Goal: Find contact information: Find contact information

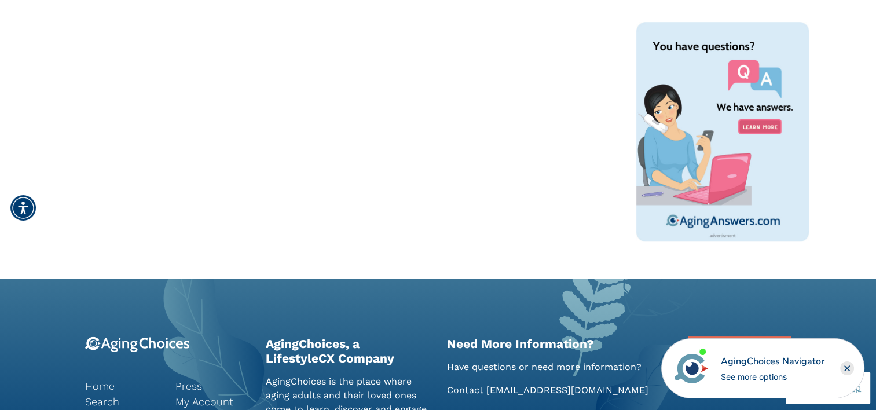
scroll to position [831, 0]
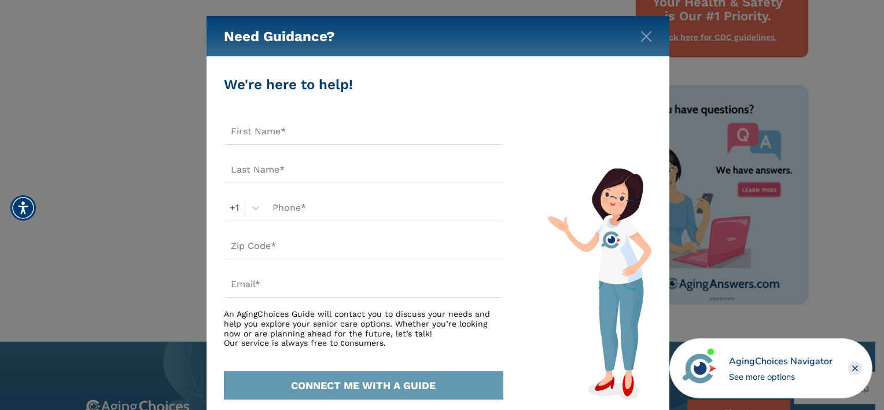
drag, startPoint x: 880, startPoint y: 90, endPoint x: 886, endPoint y: 136, distance: 46.1
click at [645, 33] on img "Close" at bounding box center [647, 37] width 12 height 12
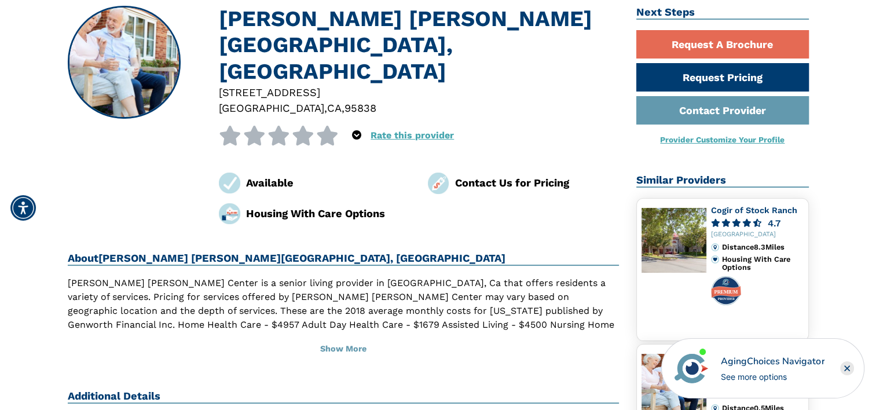
scroll to position [63, 0]
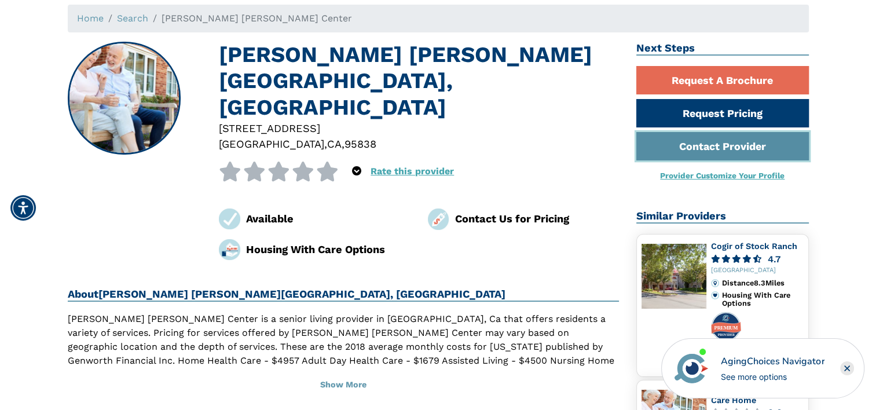
click at [706, 139] on link "Contact Provider" at bounding box center [722, 146] width 172 height 28
